Goal: Task Accomplishment & Management: Use online tool/utility

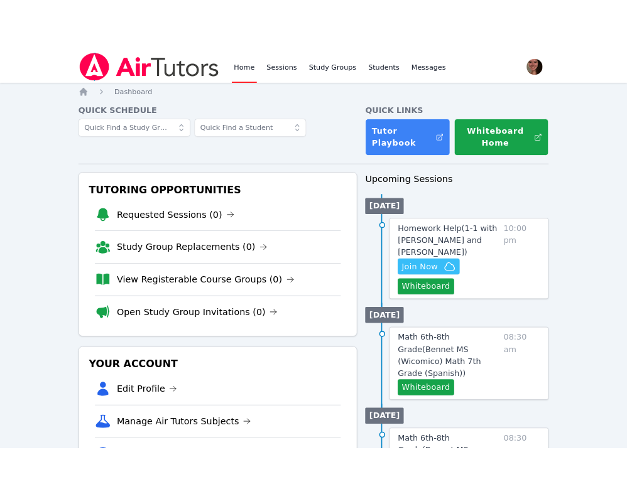
scroll to position [37, 0]
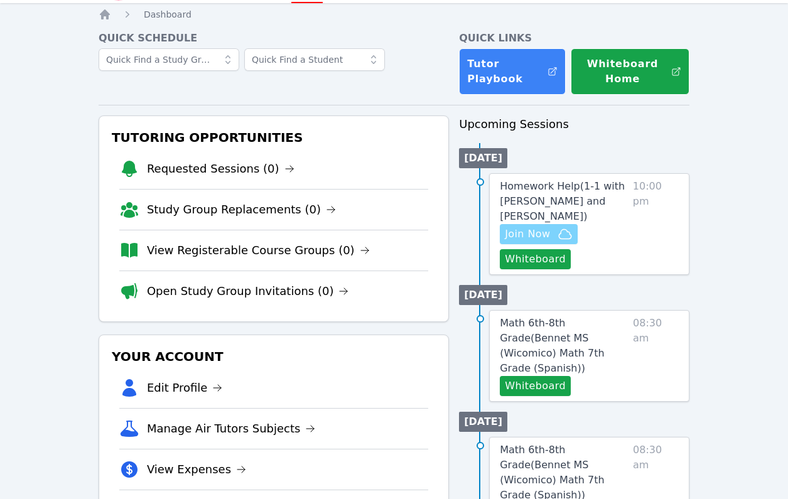
click at [526, 237] on span "Join Now" at bounding box center [527, 234] width 45 height 15
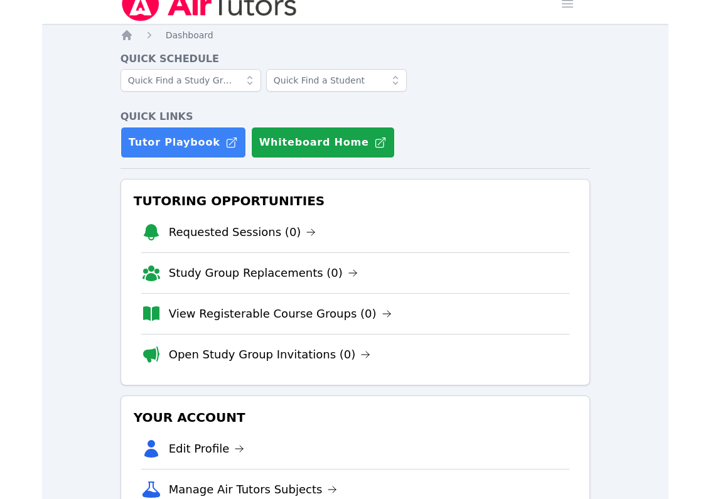
scroll to position [0, 0]
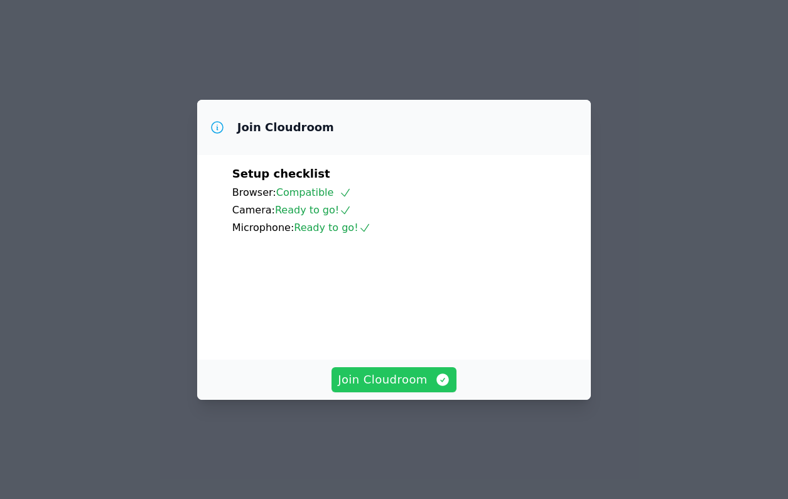
click at [418, 389] on span "Join Cloudroom" at bounding box center [394, 380] width 112 height 18
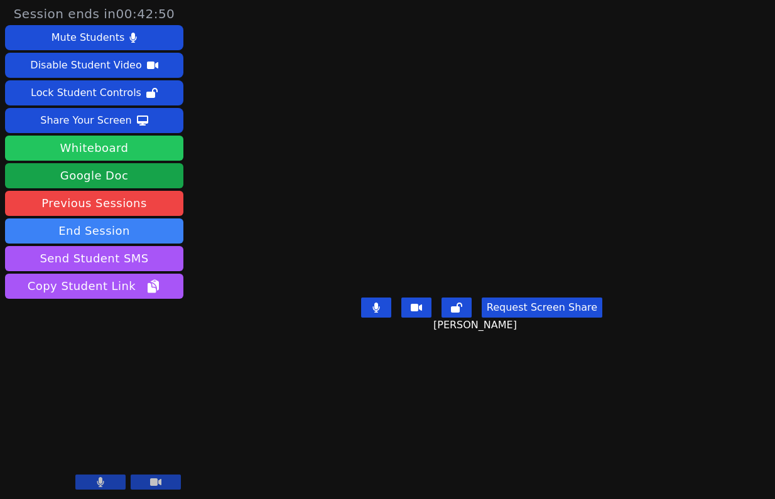
click at [151, 156] on button "Whiteboard" at bounding box center [94, 148] width 178 height 25
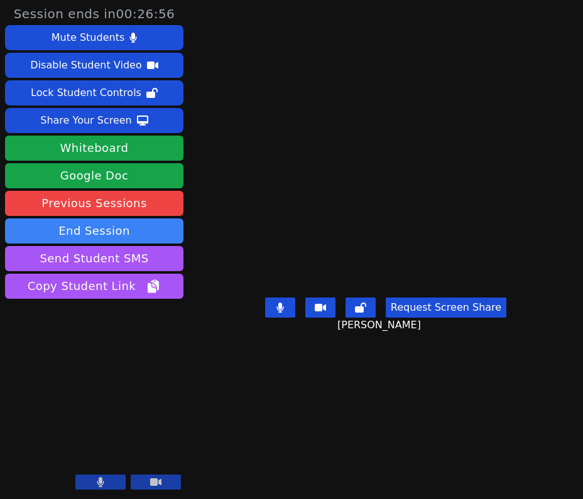
drag, startPoint x: 580, startPoint y: 76, endPoint x: 587, endPoint y: 75, distance: 6.3
click at [583, 75] on html "Session ends in 00:26:56 Mute Students Disable Student Video Lock Student Contr…" at bounding box center [291, 249] width 583 height 499
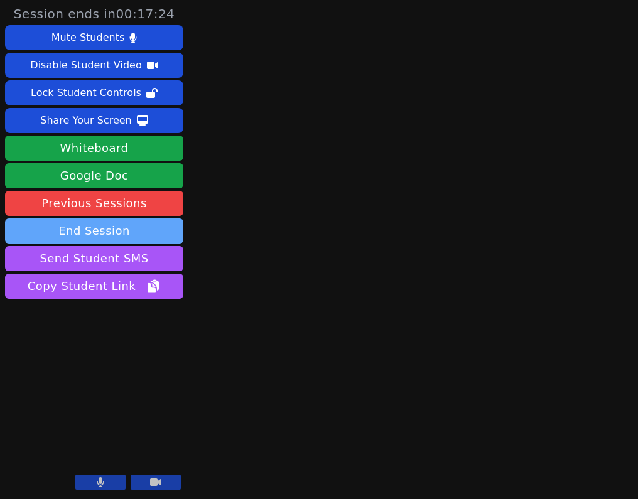
click at [112, 234] on button "End Session" at bounding box center [94, 231] width 178 height 25
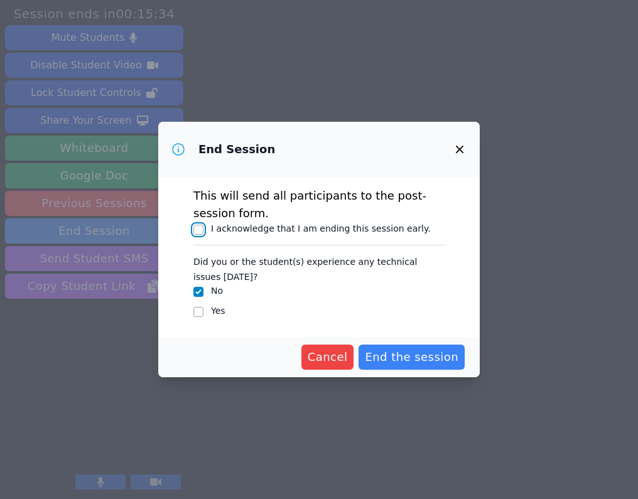
click at [198, 228] on input "I acknowledge that I am ending this session early." at bounding box center [198, 230] width 10 height 10
checkbox input "true"
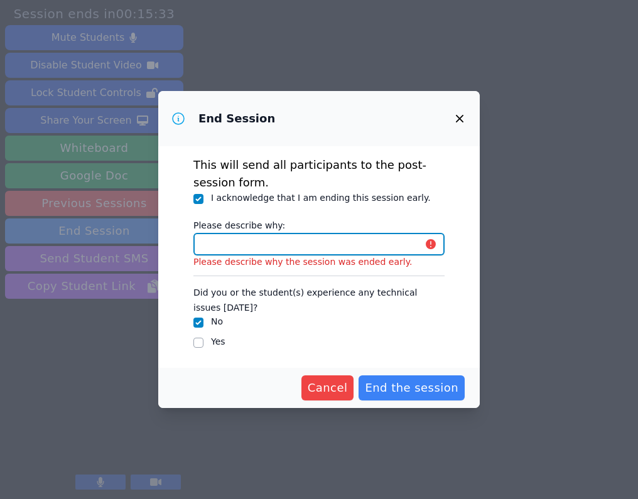
click at [256, 248] on input "Please describe why:" at bounding box center [318, 244] width 251 height 23
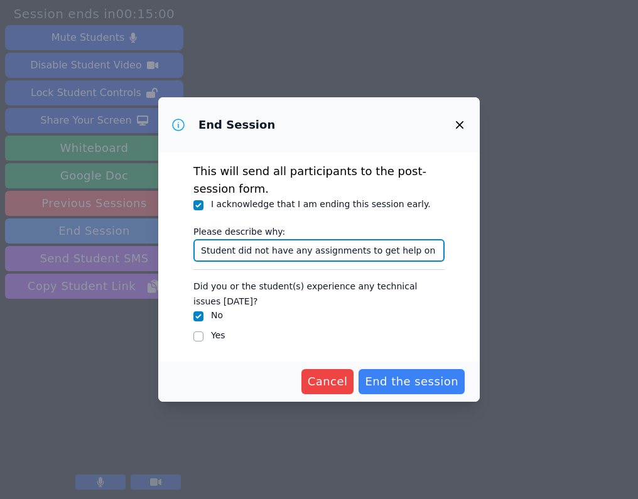
click at [291, 251] on input "Student did not have any assignments to get help on" at bounding box center [318, 250] width 251 height 23
click at [423, 247] on input "Student did not have assignments to get help on" at bounding box center [318, 250] width 251 height 23
click at [357, 257] on input "Student did not have assignments to get help on." at bounding box center [318, 250] width 251 height 23
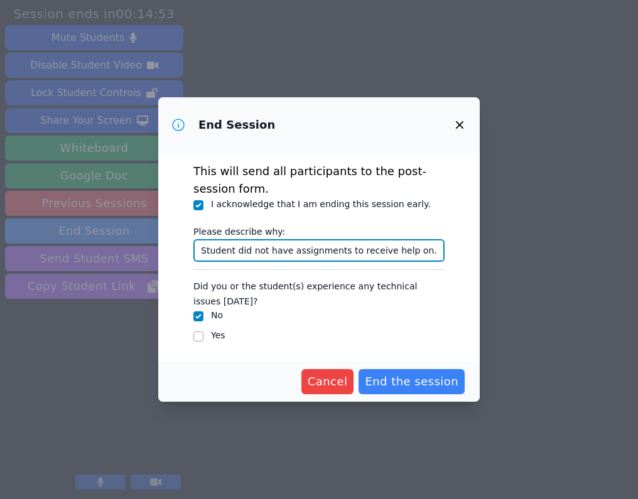
click at [423, 253] on input "Student did not have assignments to receive help on." at bounding box center [318, 250] width 251 height 23
type input "Student did not have assignments to receive help on."
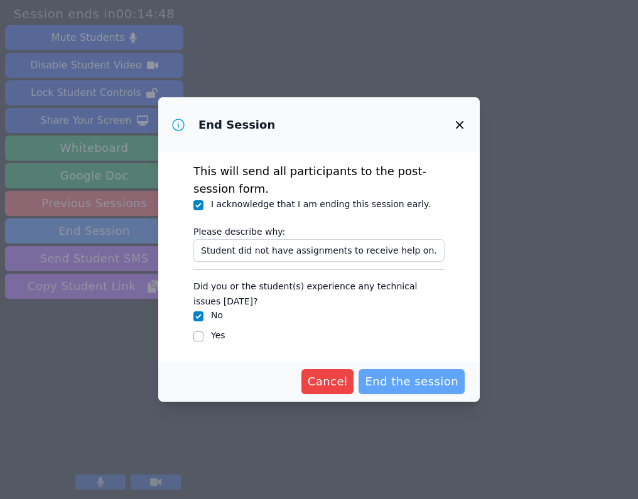
click at [418, 386] on span "End the session" at bounding box center [412, 382] width 94 height 18
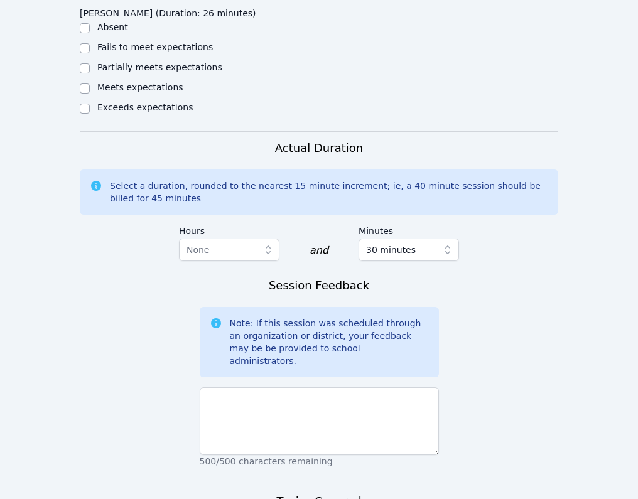
scroll to position [886, 0]
